Goal: Transaction & Acquisition: Purchase product/service

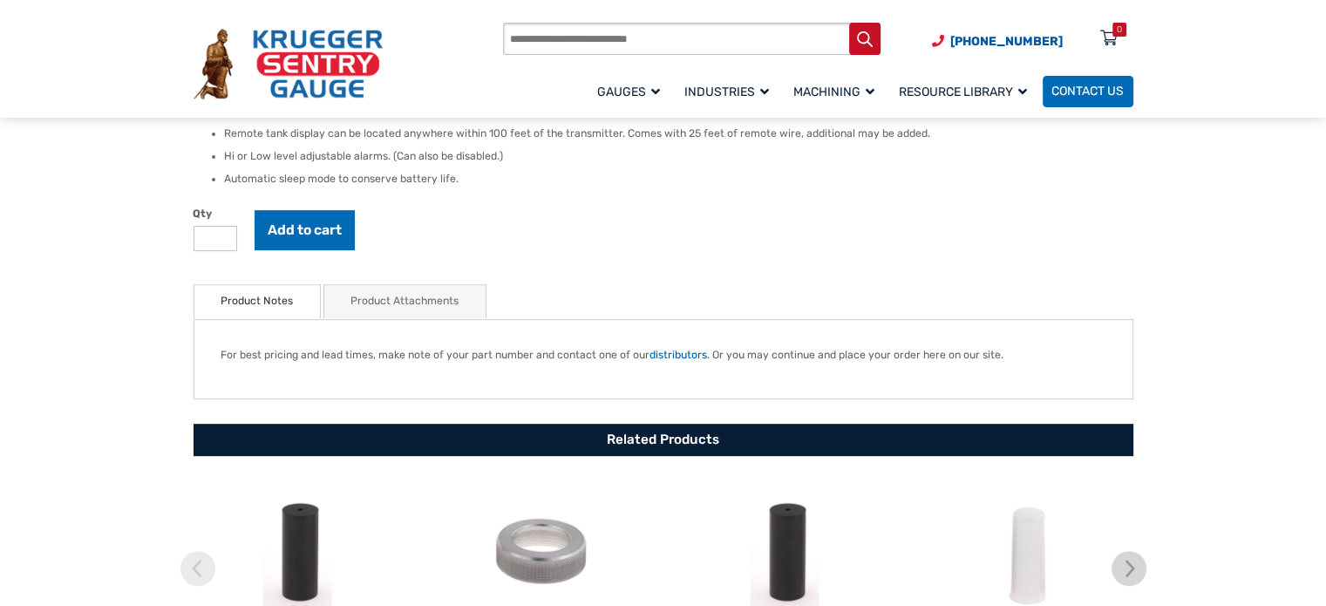
scroll to position [698, 0]
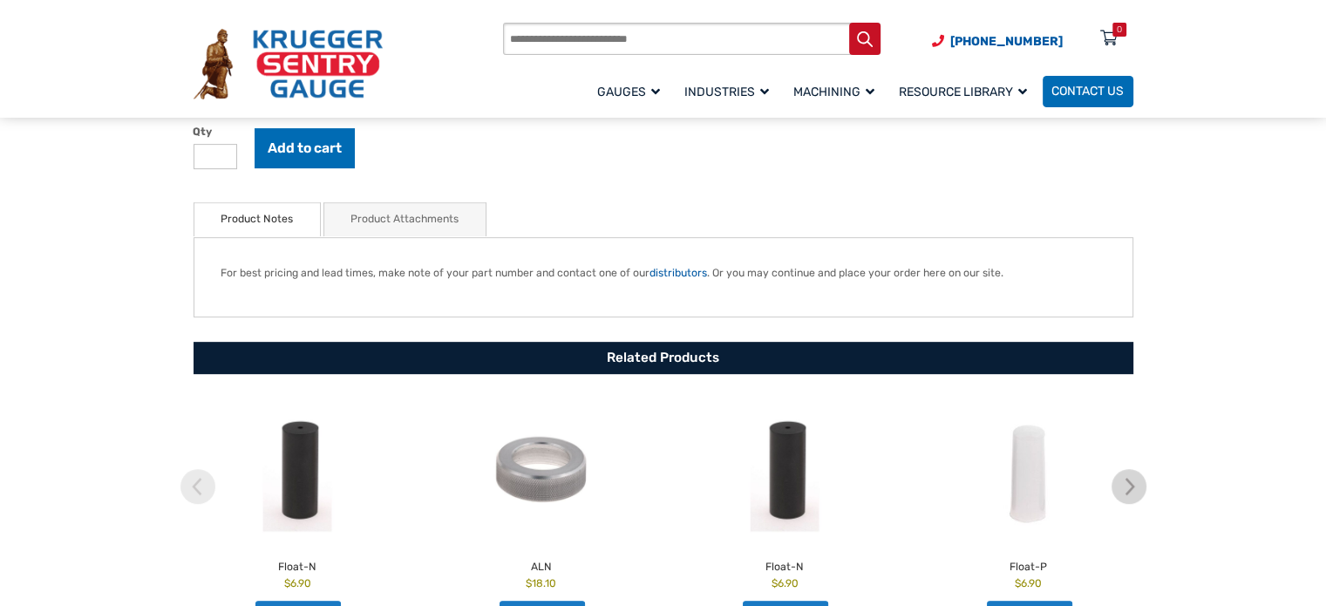
click at [405, 216] on link "Product Attachments" at bounding box center [405, 219] width 108 height 32
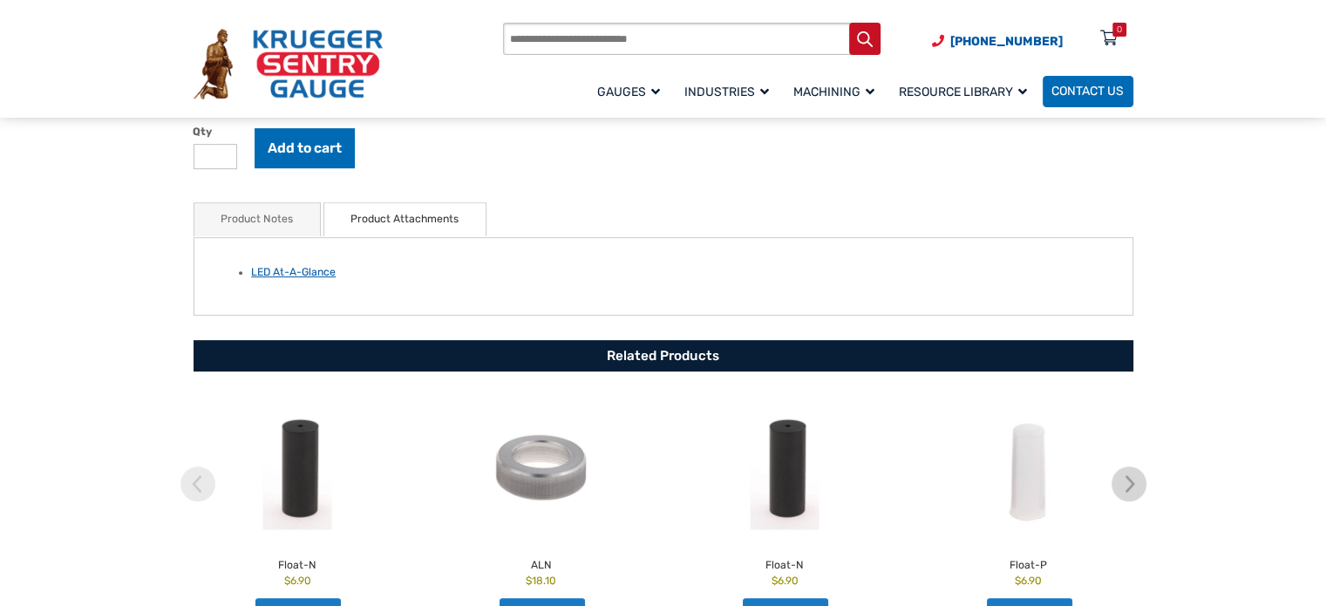
click at [285, 275] on link "LED At-A-Glance" at bounding box center [293, 272] width 85 height 12
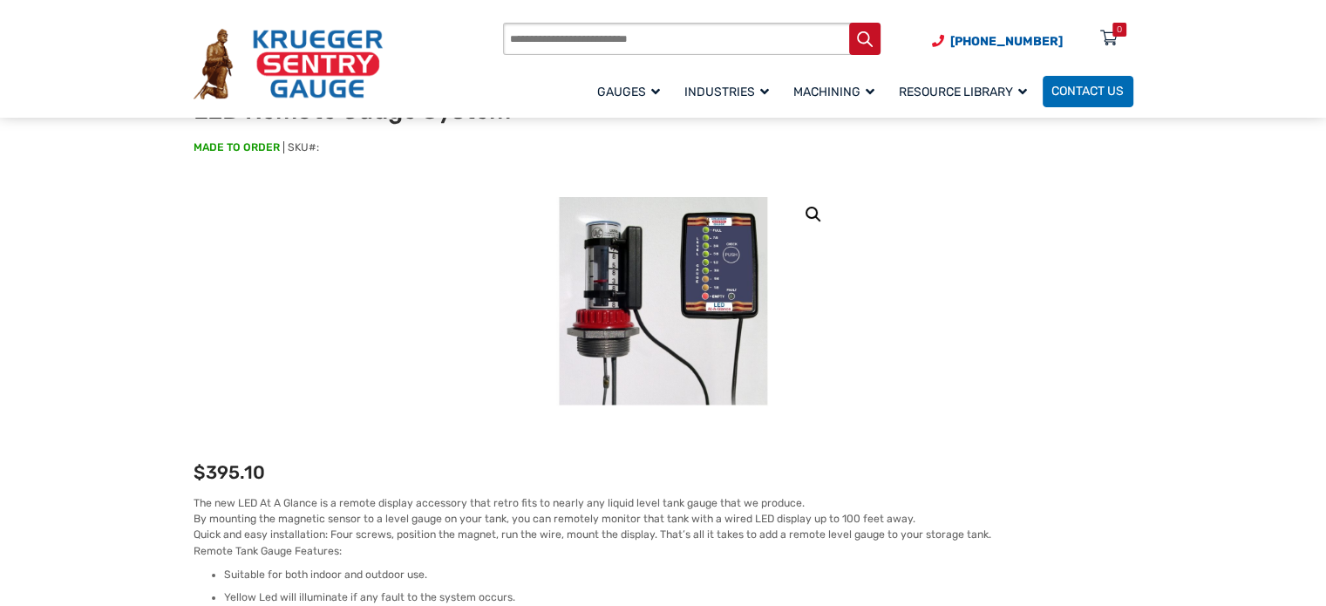
scroll to position [87, 0]
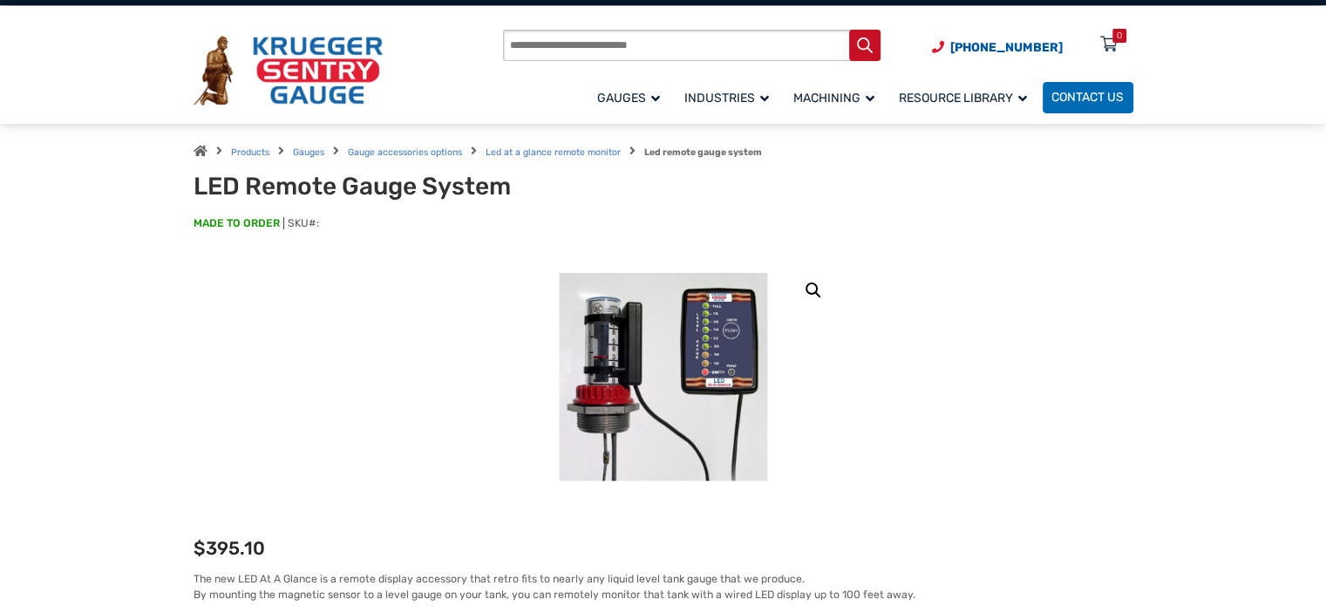
scroll to position [0, 0]
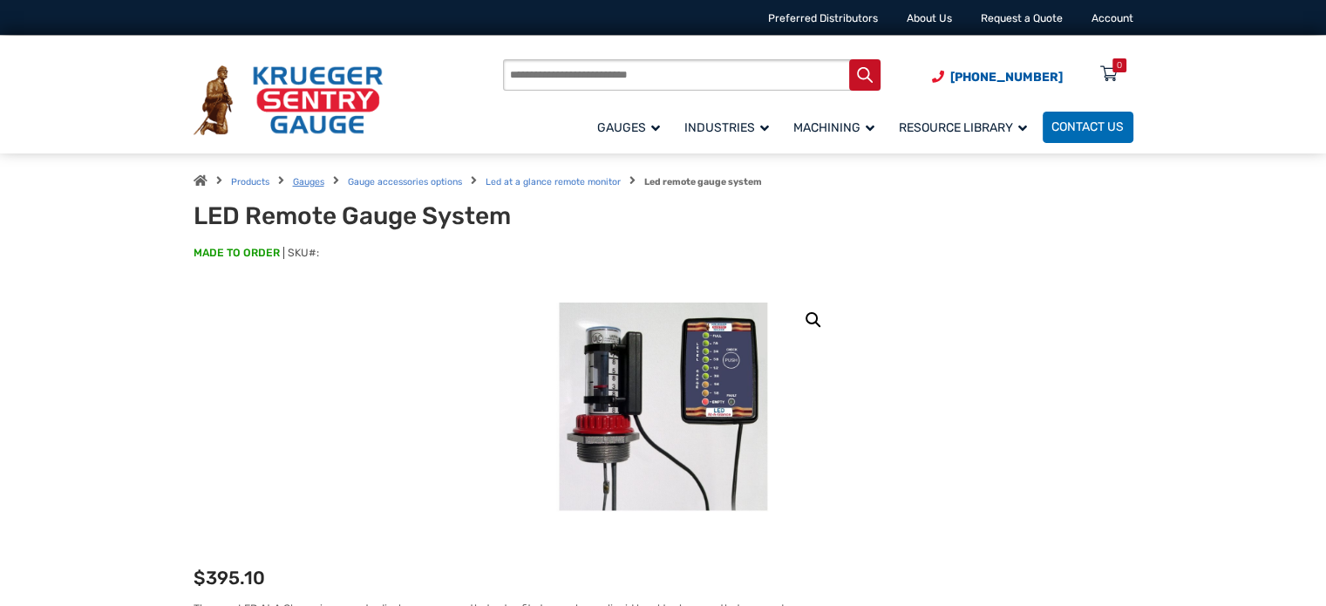
click at [304, 177] on link "Gauges" at bounding box center [308, 181] width 31 height 11
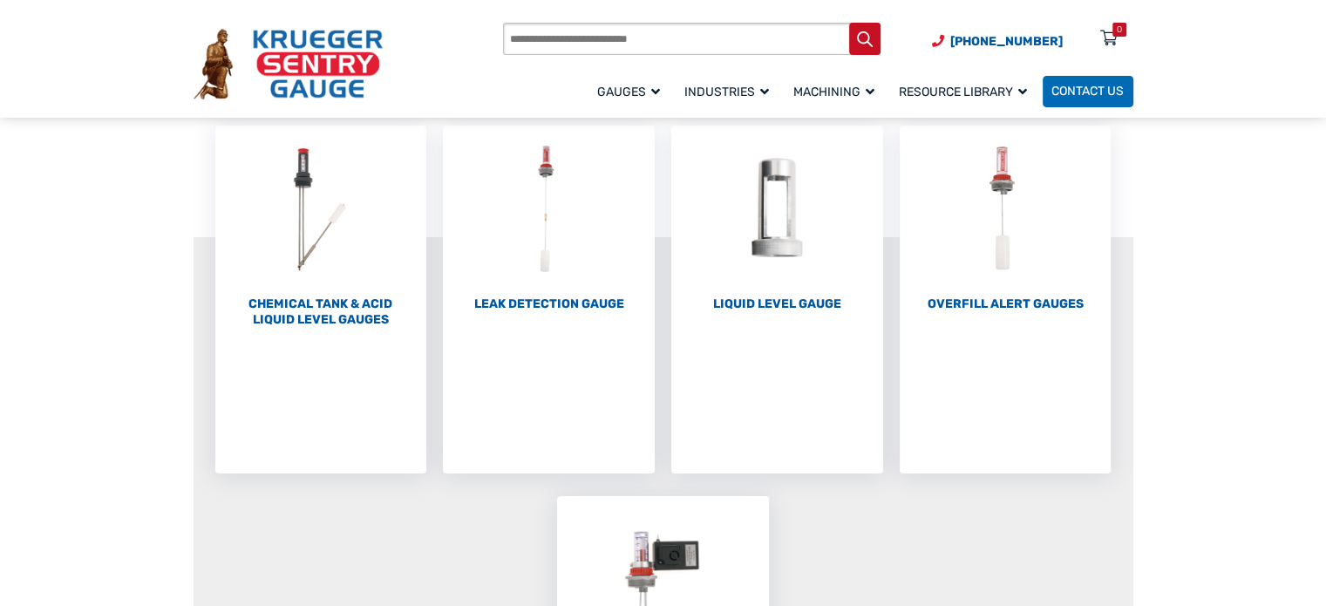
scroll to position [87, 0]
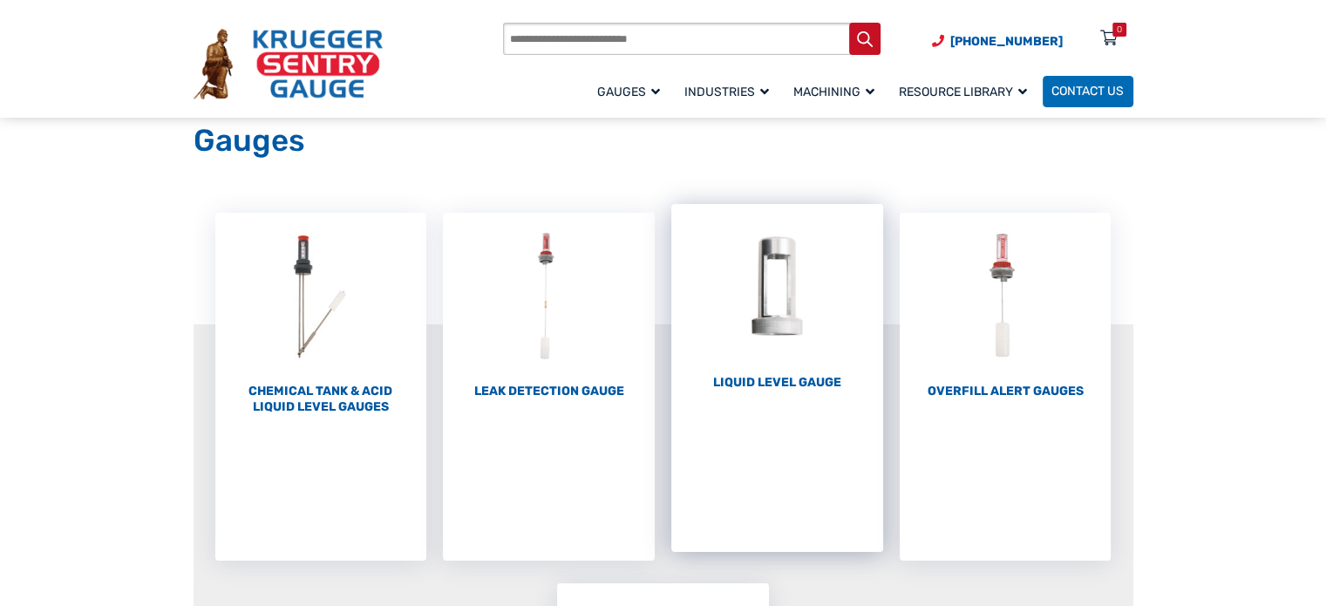
click at [735, 388] on h2 "Liquid Level Gauge (10)" at bounding box center [777, 383] width 212 height 16
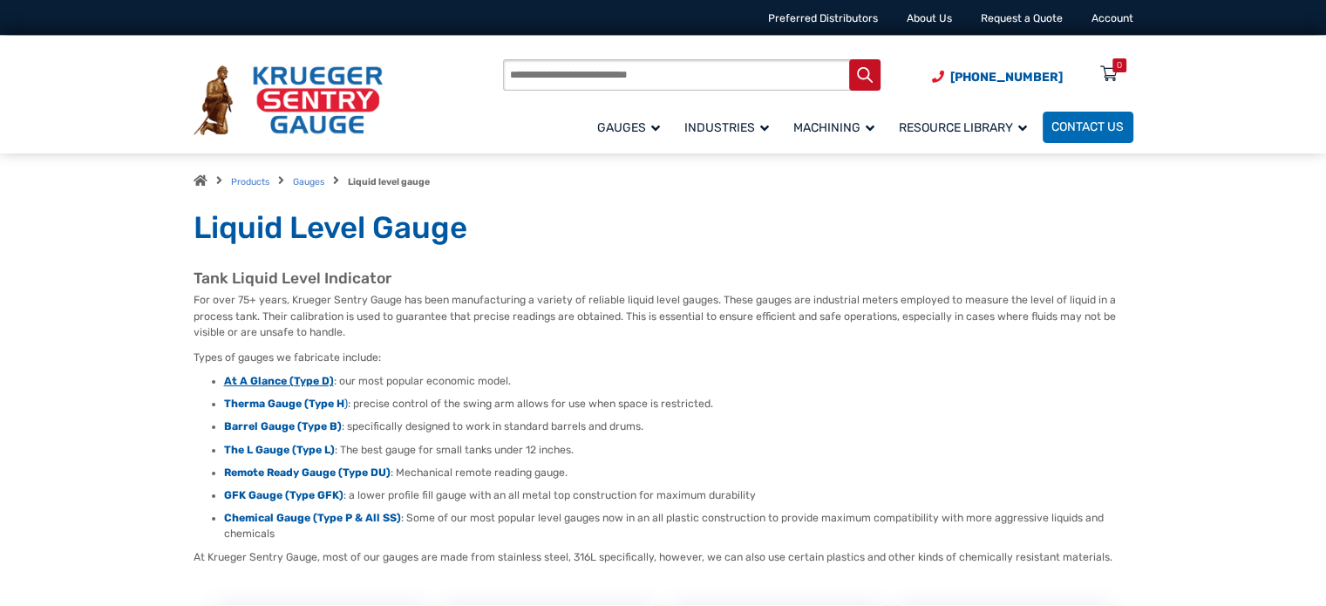
click at [241, 380] on strong "At A Glance (Type D)" at bounding box center [279, 381] width 110 height 12
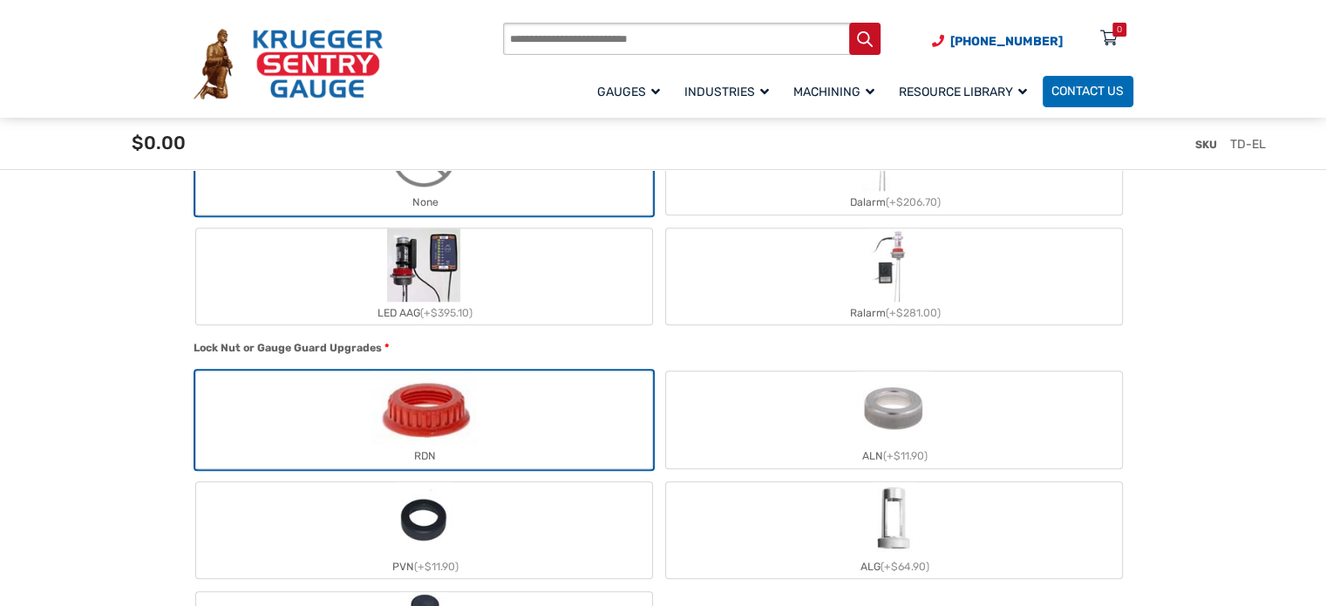
scroll to position [1482, 0]
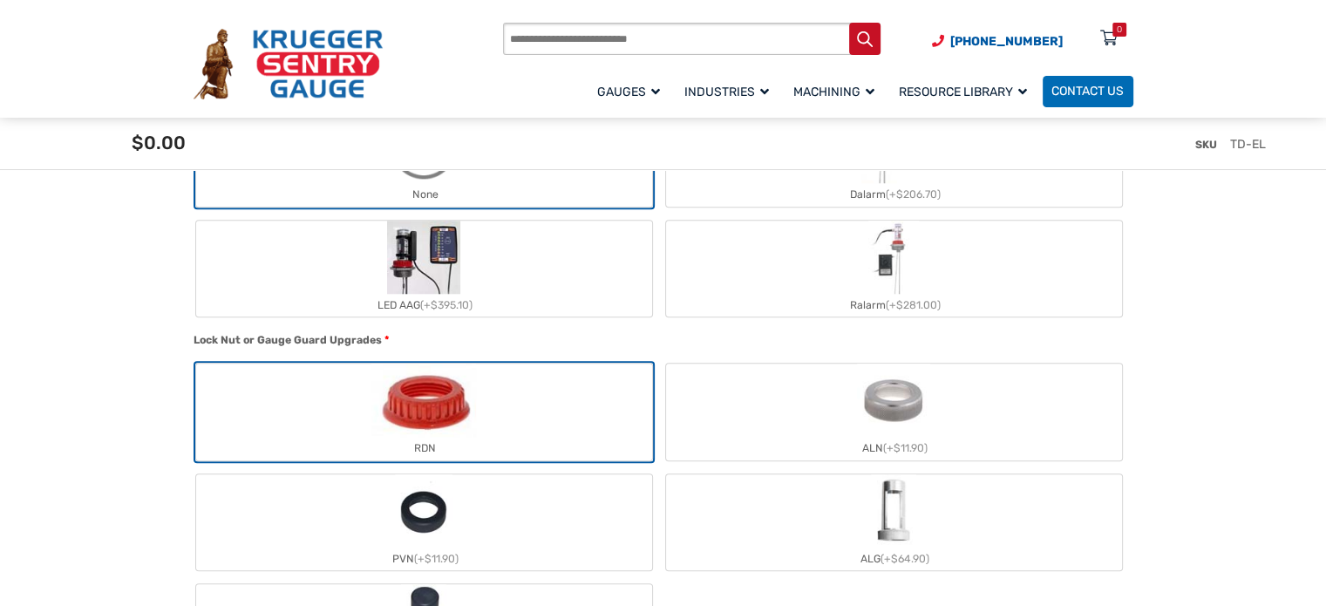
drag, startPoint x: 527, startPoint y: 282, endPoint x: 536, endPoint y: 281, distance: 9.7
click at [527, 282] on label "LED AAG (+$395.10)" at bounding box center [424, 269] width 456 height 96
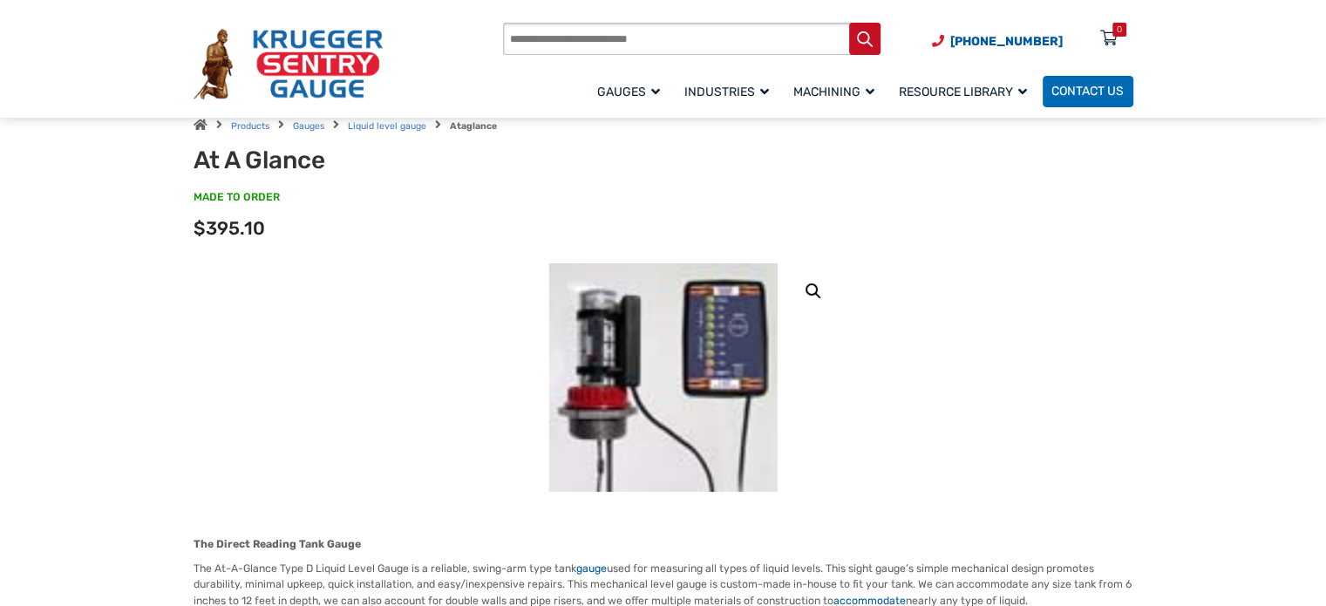
scroll to position [87, 0]
